Goal: Task Accomplishment & Management: Use online tool/utility

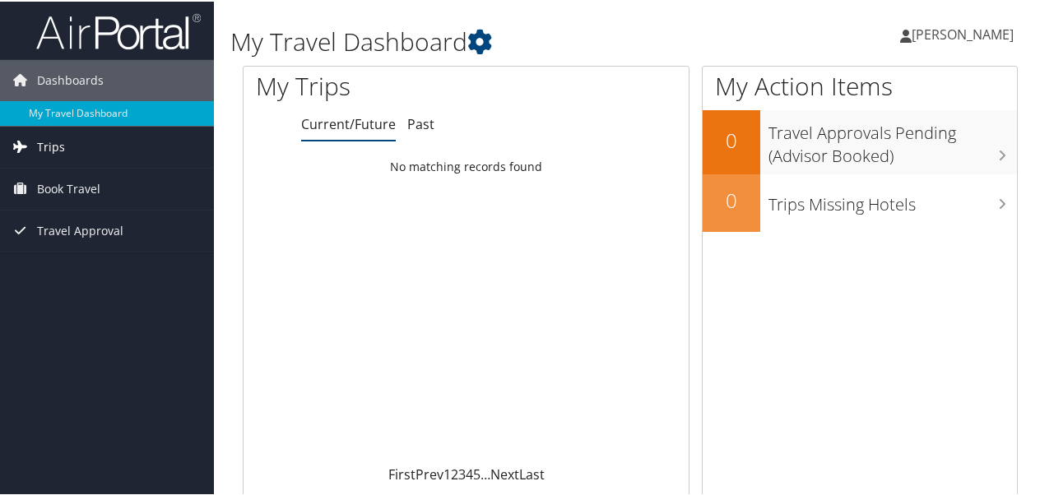
click at [73, 142] on link "Trips" at bounding box center [107, 145] width 214 height 41
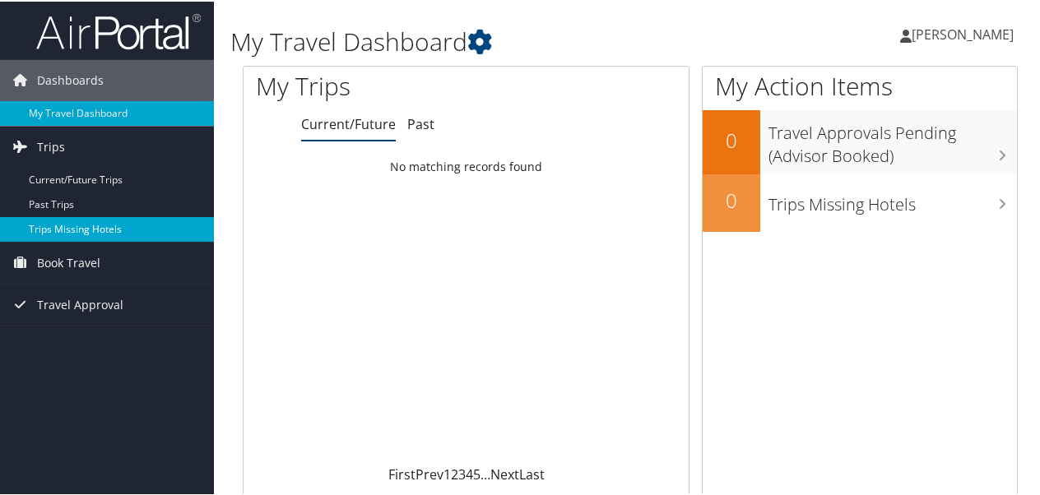
click at [64, 224] on link "Trips Missing Hotels" at bounding box center [107, 228] width 214 height 25
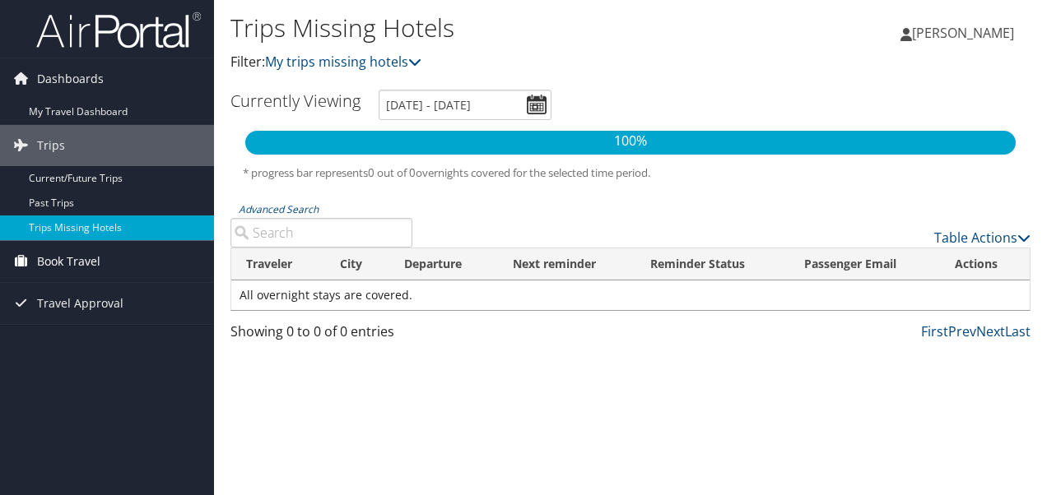
click at [62, 259] on span "Book Travel" at bounding box center [68, 261] width 63 height 41
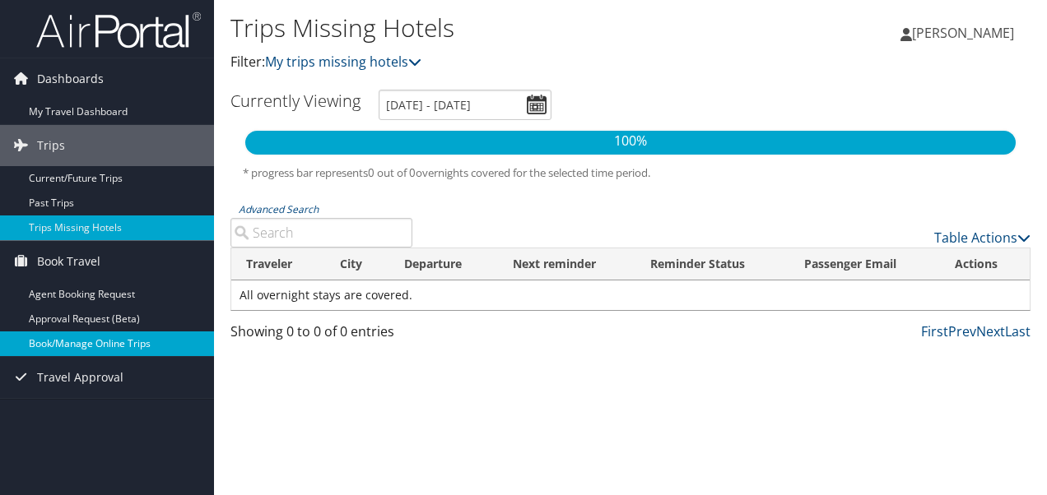
click at [63, 346] on link "Book/Manage Online Trips" at bounding box center [107, 344] width 214 height 25
click at [64, 342] on link "Book/Manage Online Trips" at bounding box center [107, 344] width 214 height 25
